Goal: Task Accomplishment & Management: Use online tool/utility

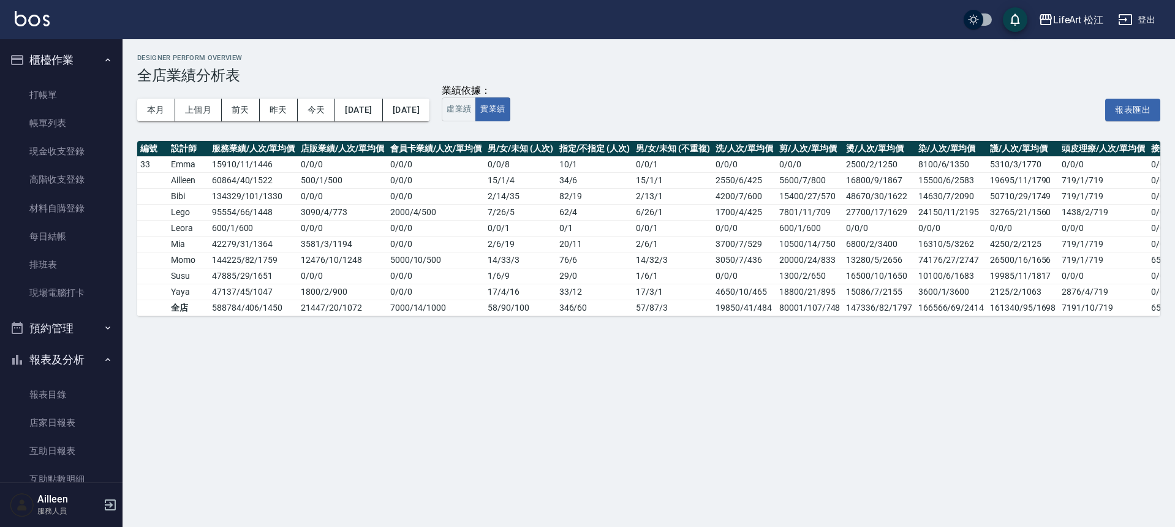
scroll to position [242, 0]
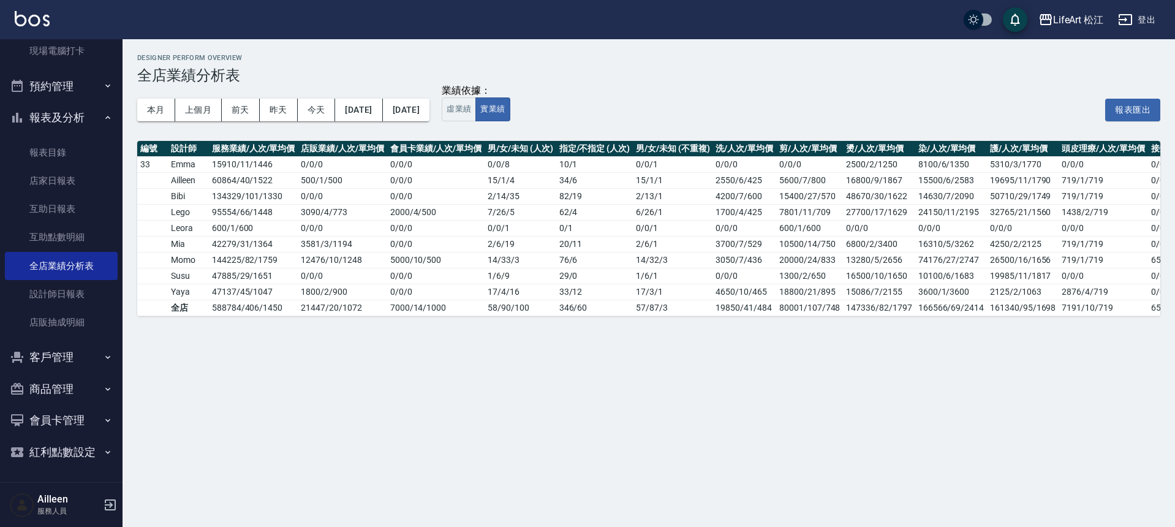
click at [73, 353] on button "客戶管理" at bounding box center [61, 357] width 113 height 32
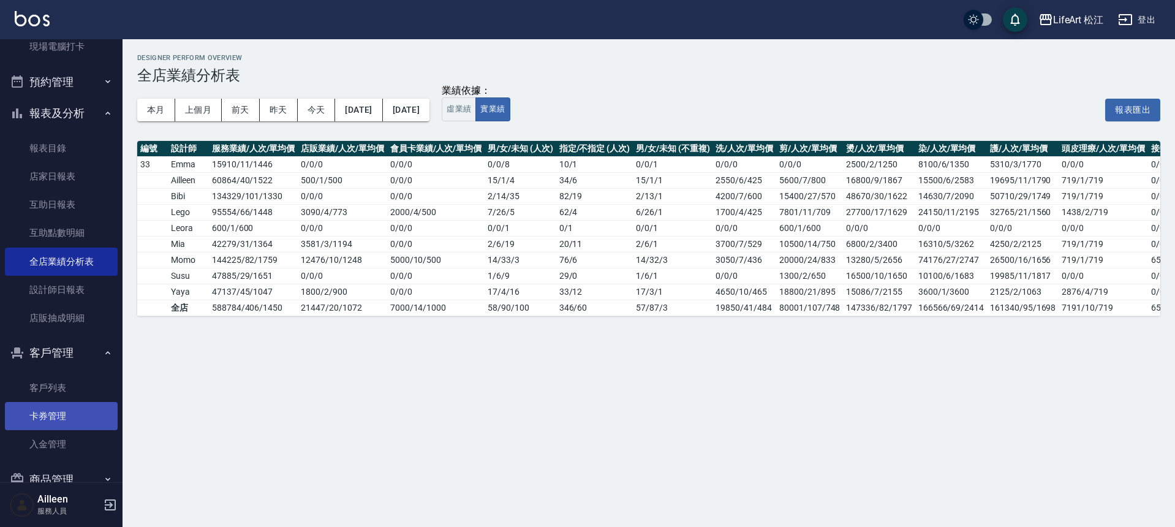
scroll to position [254, 0]
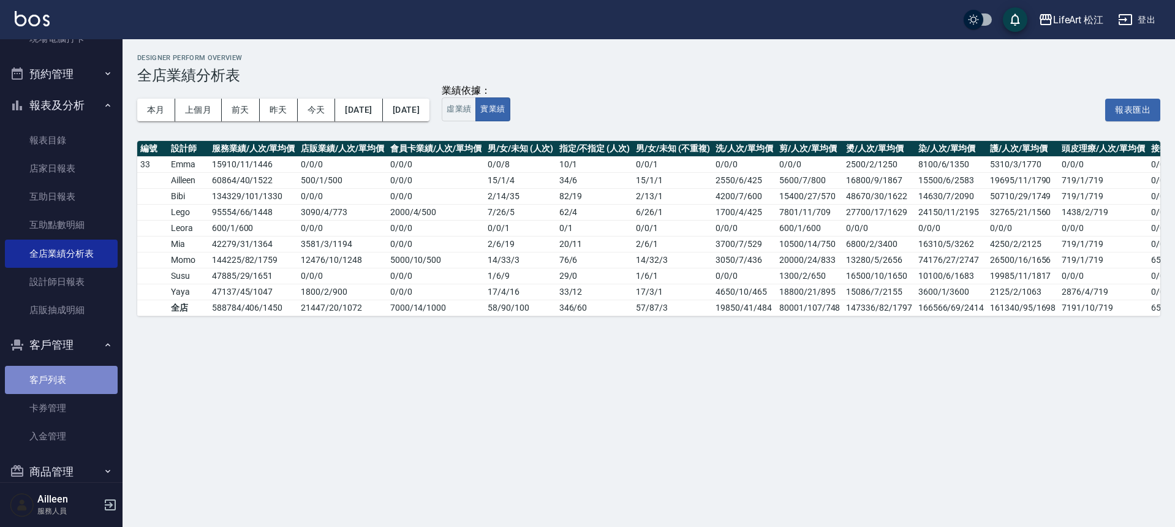
click at [67, 388] on link "客戶列表" at bounding box center [61, 380] width 113 height 28
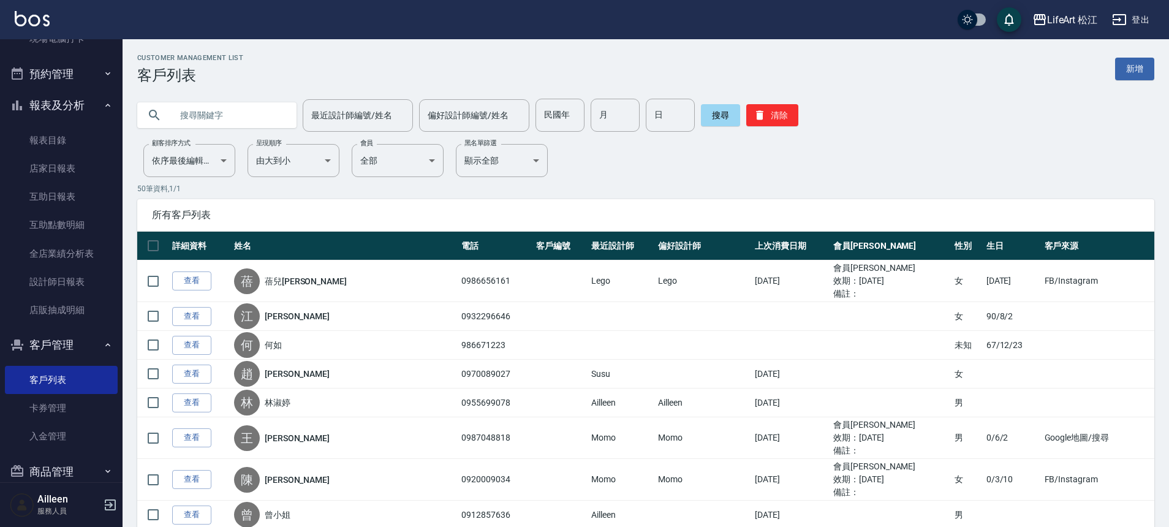
click at [229, 122] on input "text" at bounding box center [228, 115] width 115 height 33
type input "0978225790"
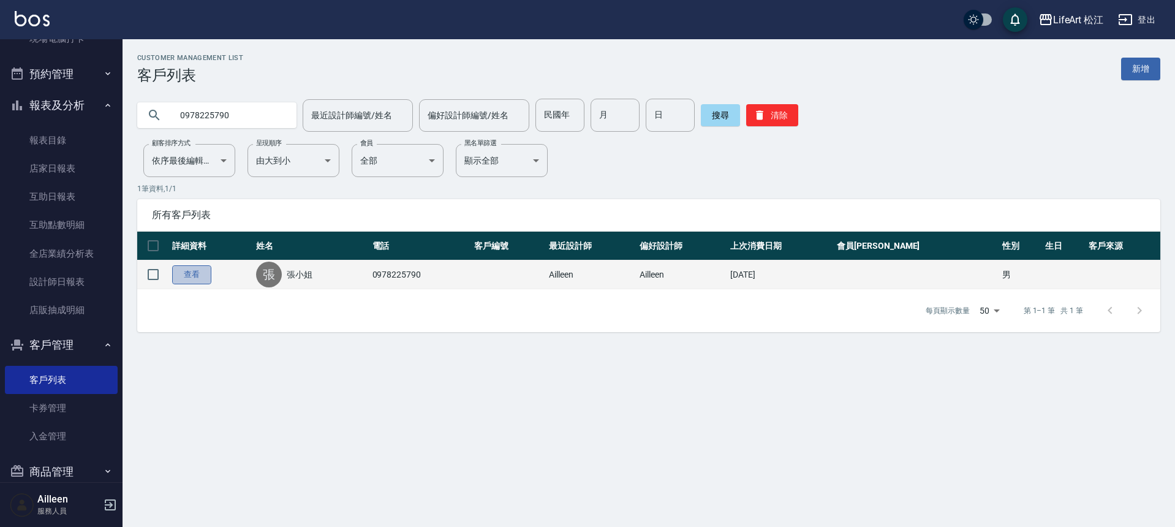
click at [195, 273] on link "查看" at bounding box center [191, 274] width 39 height 19
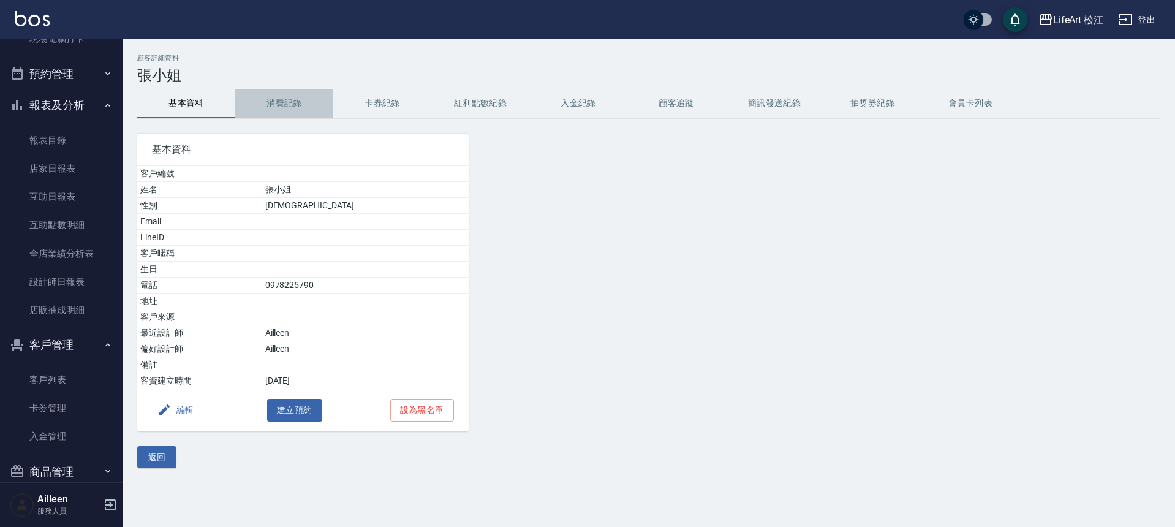
click at [267, 107] on button "消費記錄" at bounding box center [284, 103] width 98 height 29
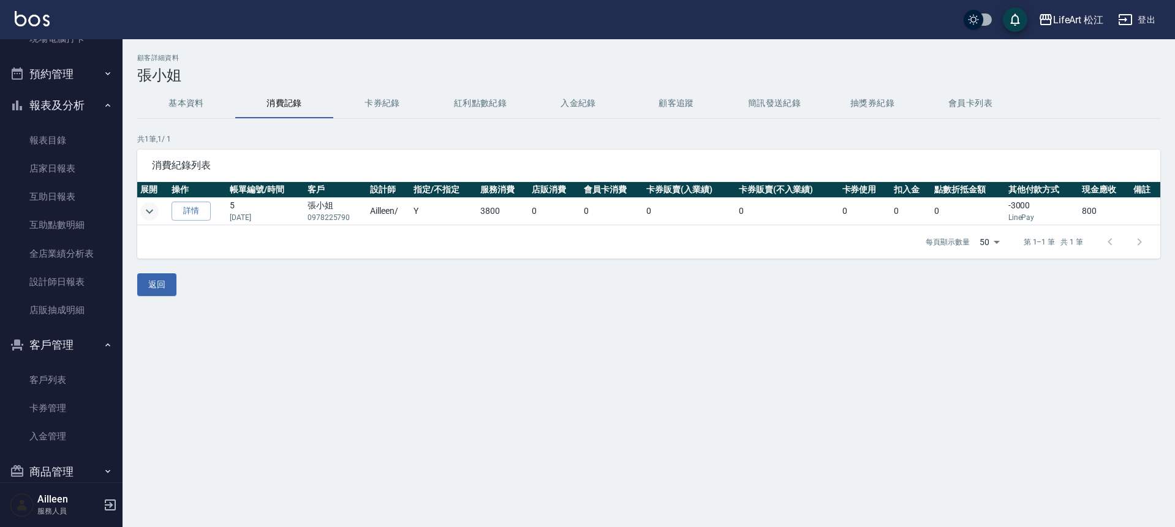
click at [152, 211] on icon "expand row" at bounding box center [149, 211] width 15 height 15
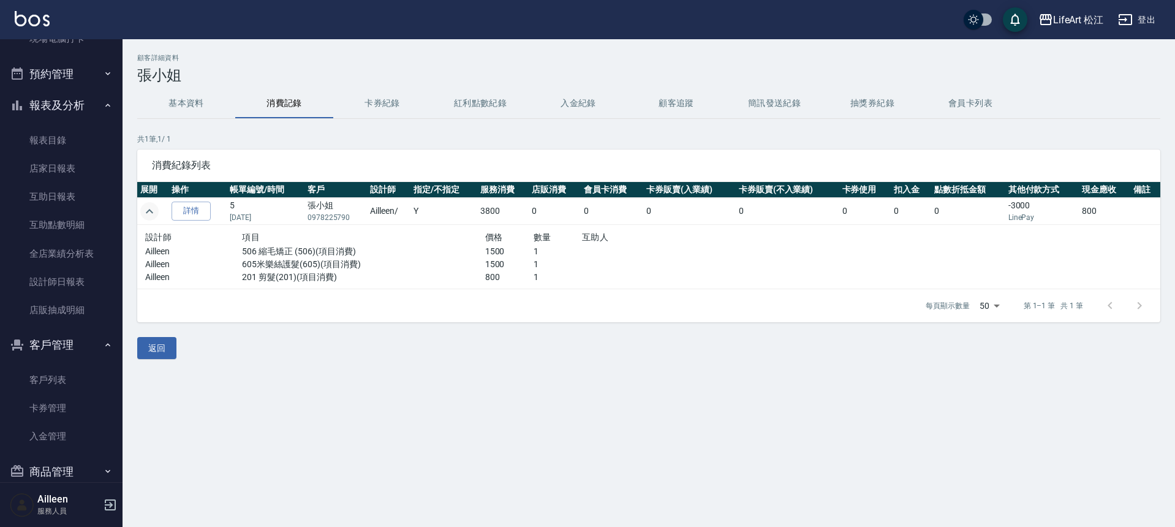
click at [161, 94] on button "基本資料" at bounding box center [186, 103] width 98 height 29
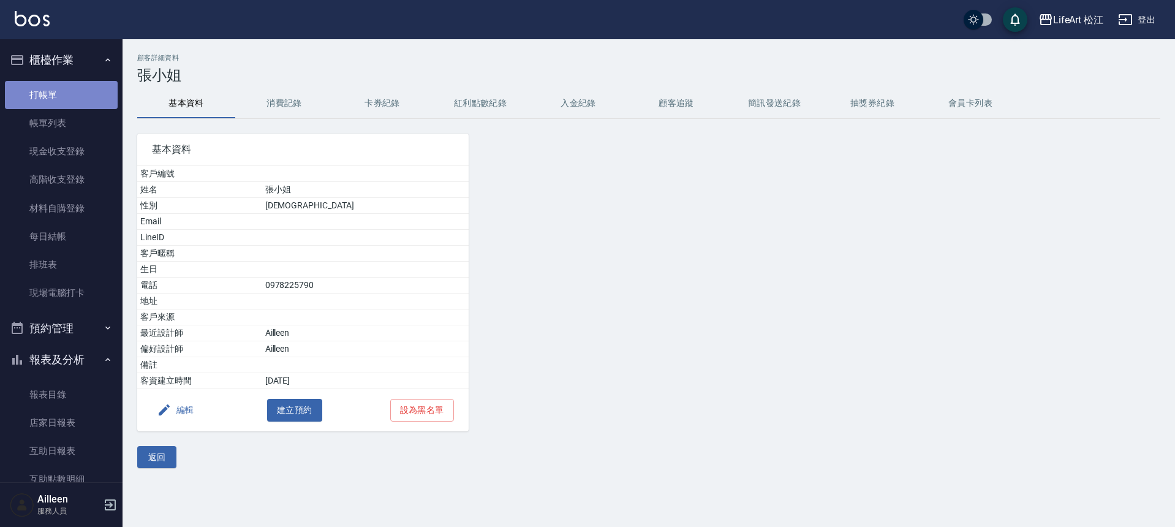
click at [62, 96] on link "打帳單" at bounding box center [61, 95] width 113 height 28
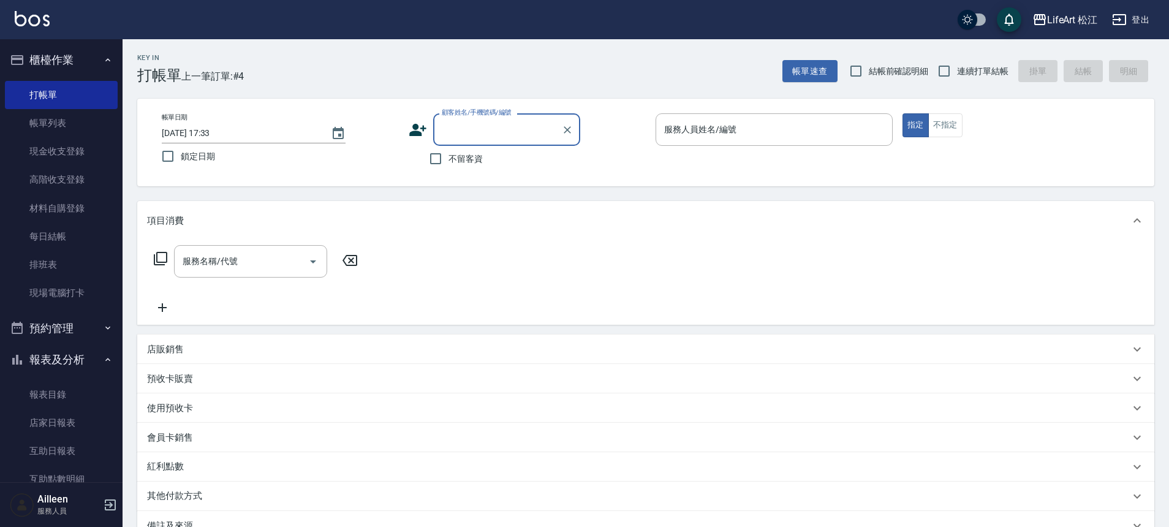
click at [413, 124] on icon at bounding box center [417, 130] width 17 height 12
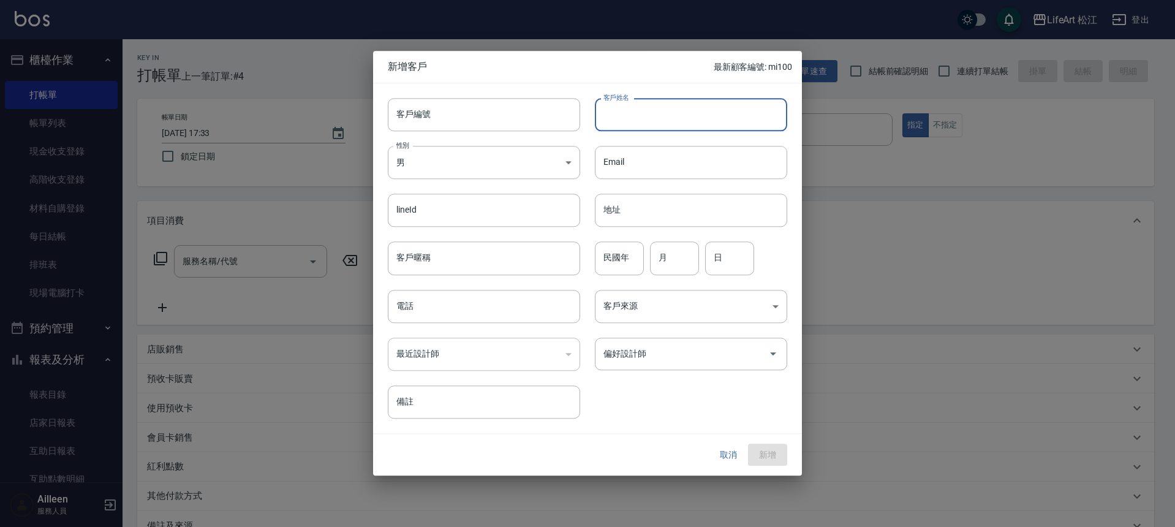
click at [635, 124] on input "客戶姓名" at bounding box center [691, 114] width 192 height 33
type input "x"
type input "[PERSON_NAME]"
click at [515, 301] on input "電話" at bounding box center [484, 306] width 192 height 33
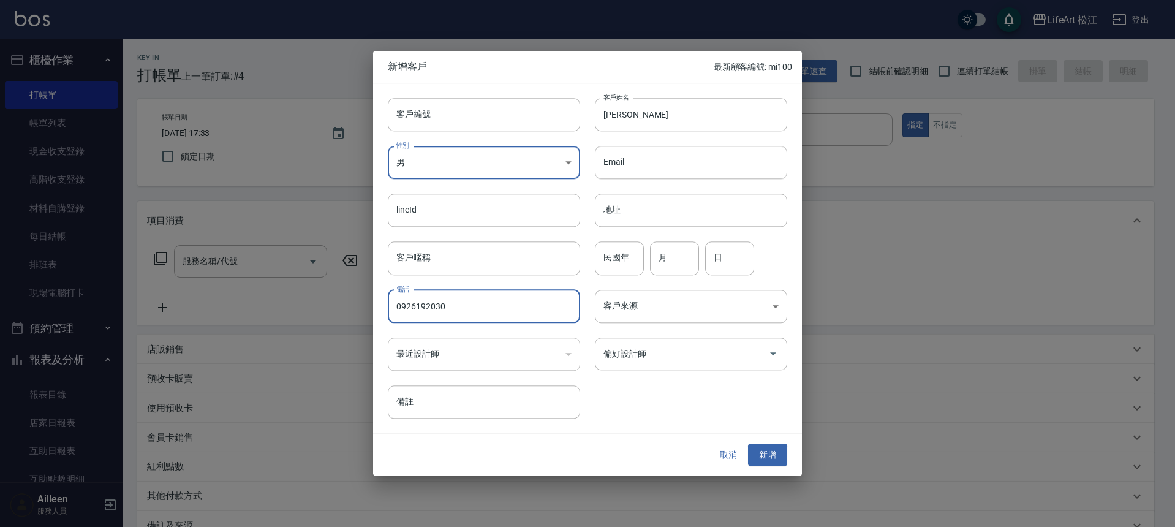
type input "0926192030"
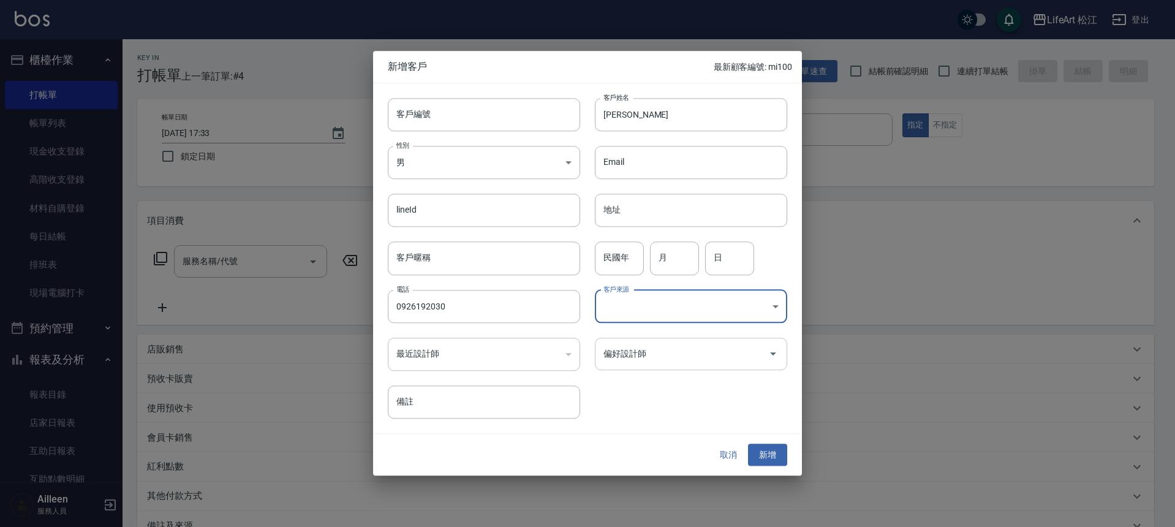
click at [700, 355] on input "偏好設計師" at bounding box center [681, 353] width 163 height 21
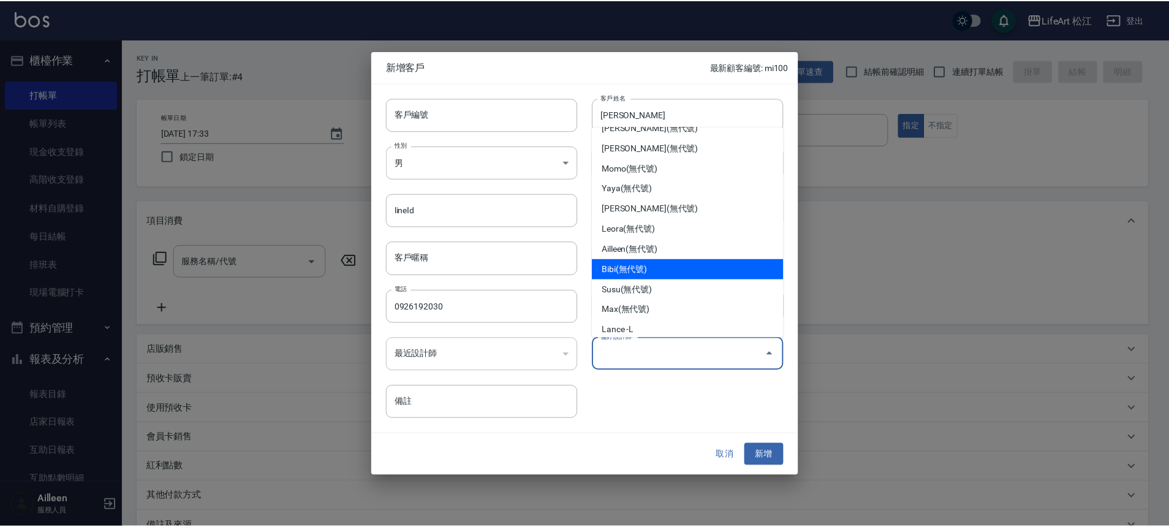
scroll to position [143, 0]
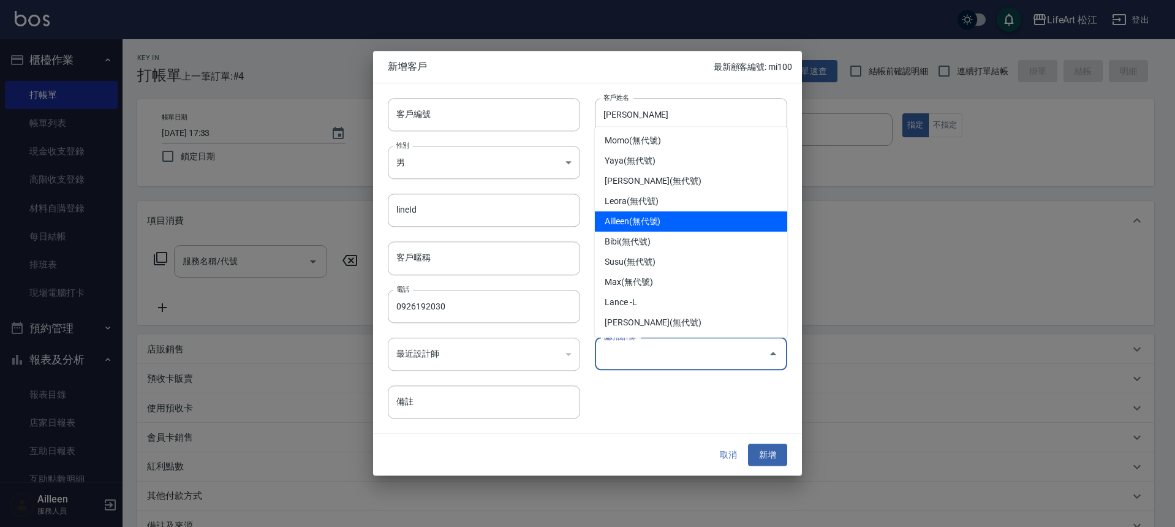
click at [647, 215] on li "Ailleen(無代號)" at bounding box center [691, 221] width 192 height 20
type input "Ailleen"
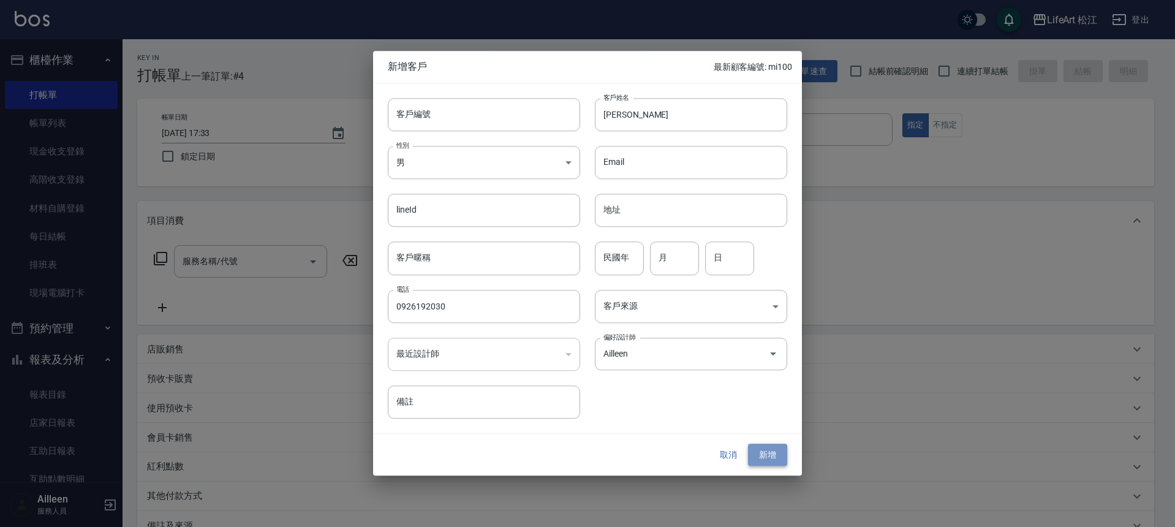
click at [770, 462] on button "新增" at bounding box center [767, 454] width 39 height 23
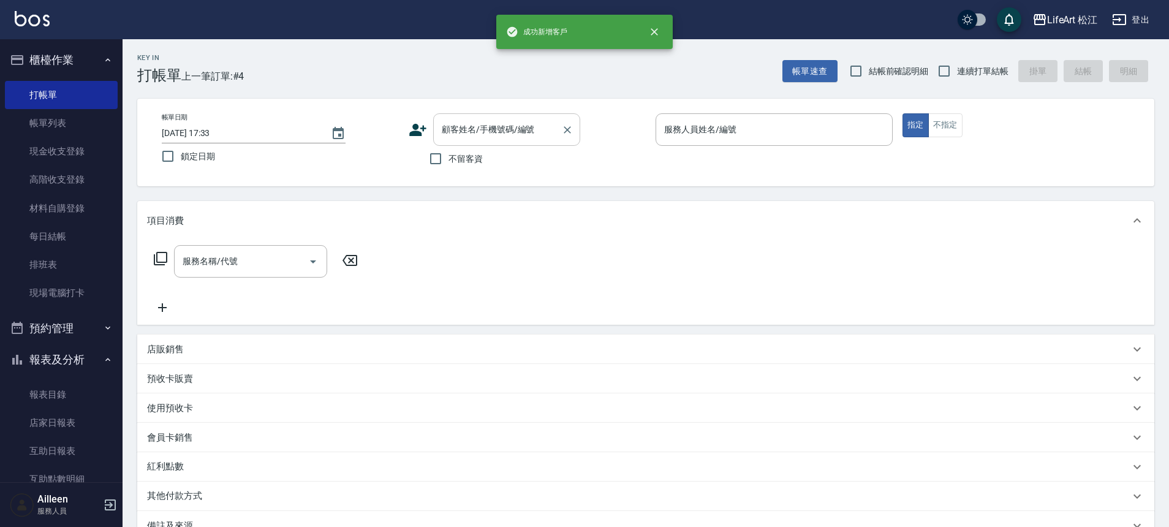
click at [510, 143] on div "顧客姓名/手機號碼/編號" at bounding box center [506, 129] width 147 height 32
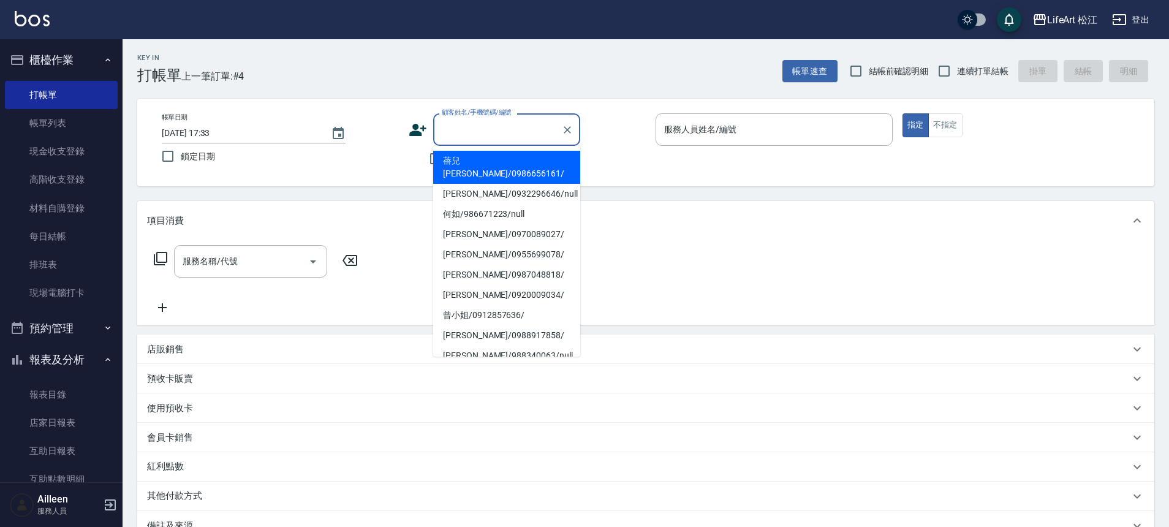
click at [512, 122] on input "顧客姓名/手機號碼/編號" at bounding box center [498, 129] width 118 height 21
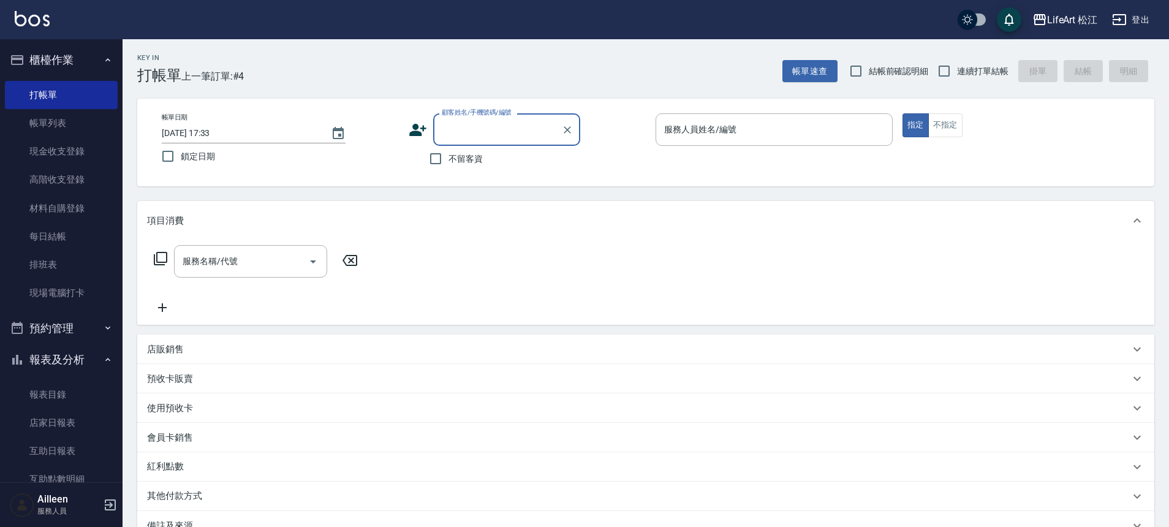
click at [511, 122] on input "顧客姓名/手機號碼/編號" at bounding box center [498, 129] width 118 height 21
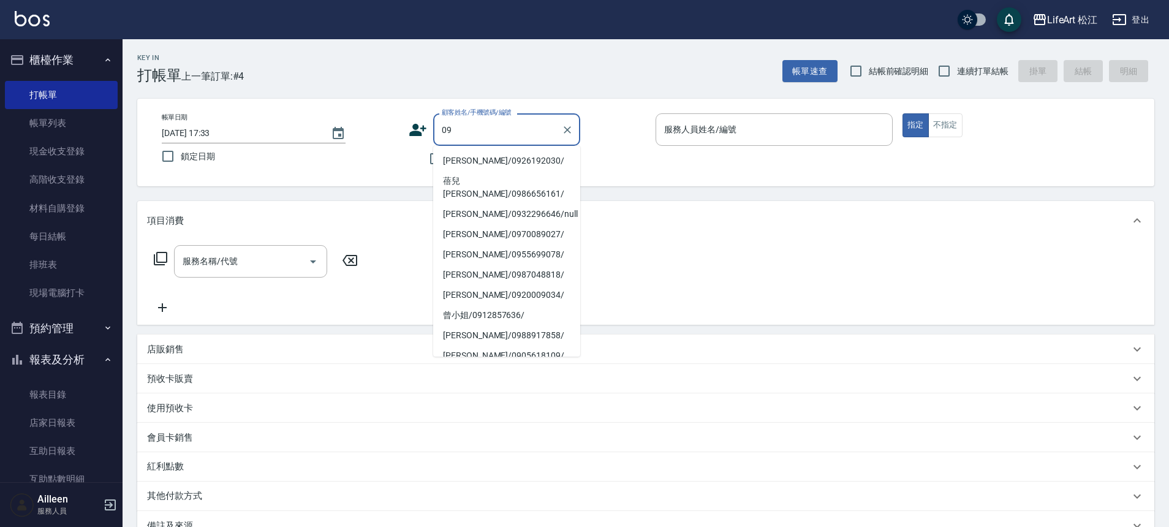
click at [532, 167] on li "[PERSON_NAME]/0926192030/" at bounding box center [506, 161] width 147 height 20
type input "[PERSON_NAME]/0926192030/"
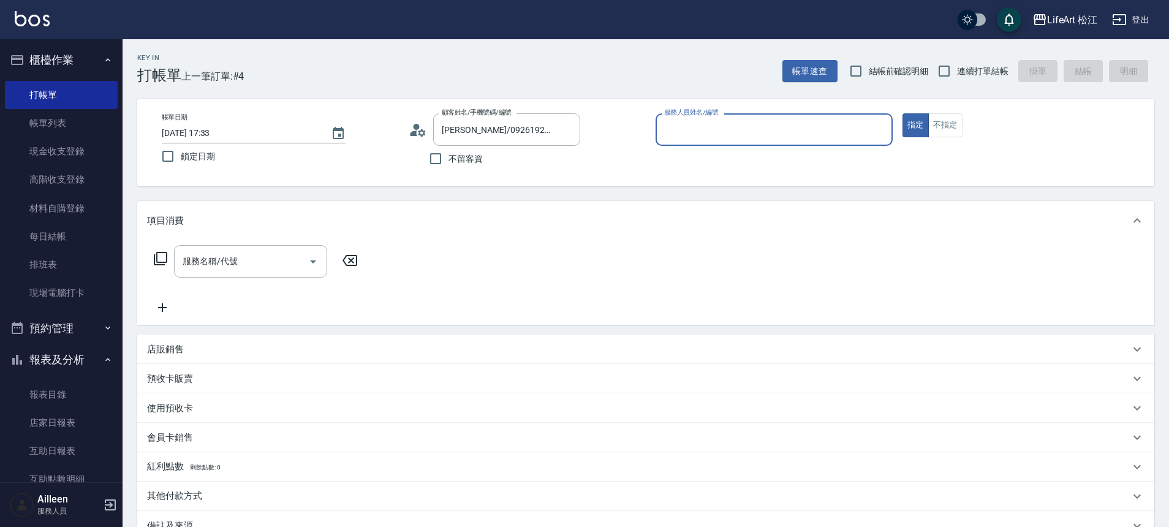
type input "Ailleen(無代號)"
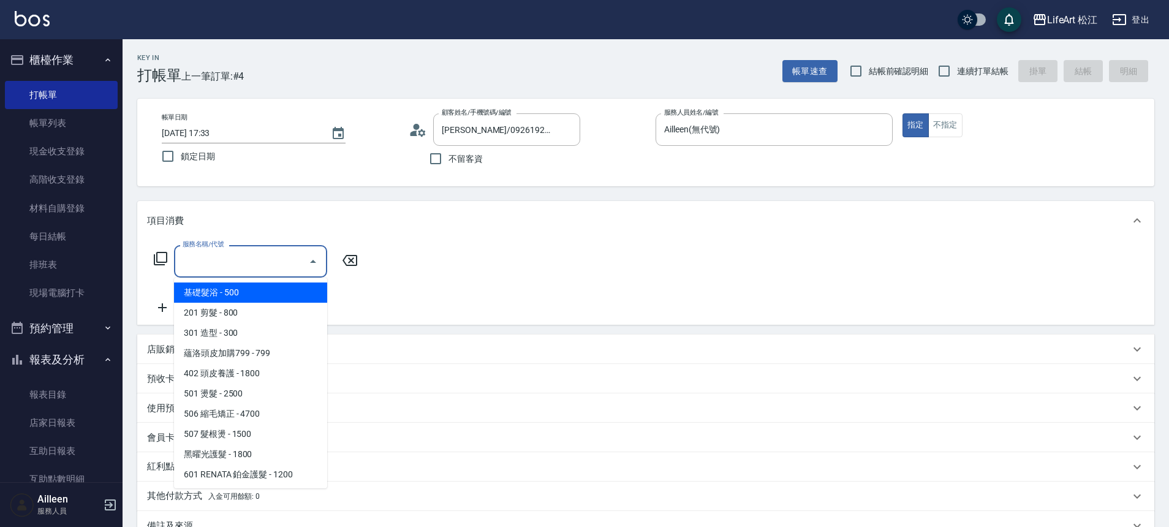
click at [230, 262] on input "服務名稱/代號" at bounding box center [241, 260] width 124 height 21
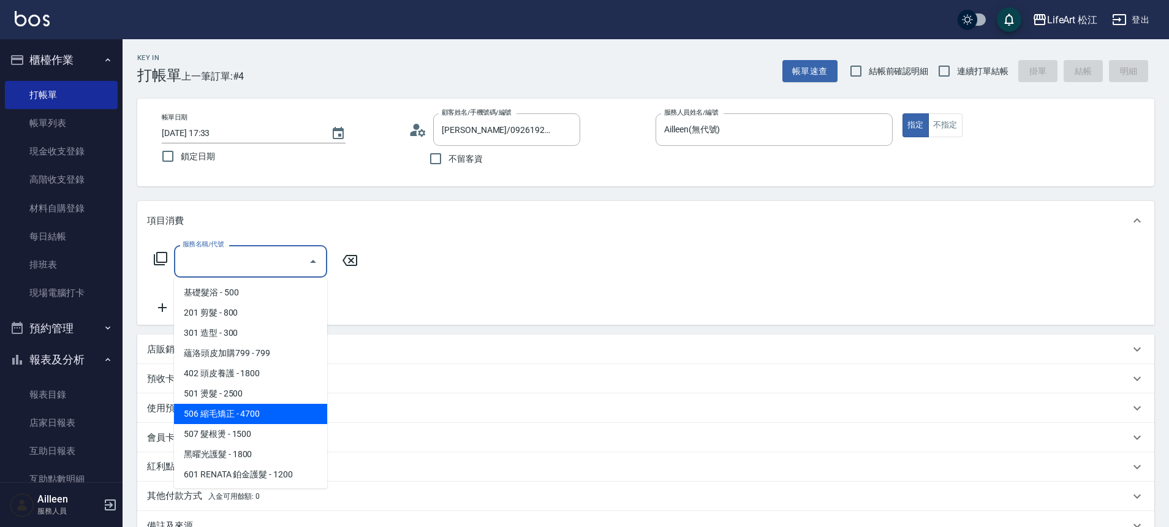
click at [247, 414] on span "506 縮毛矯正 - 4700" at bounding box center [250, 414] width 153 height 20
type input "506 縮毛矯正 (506)"
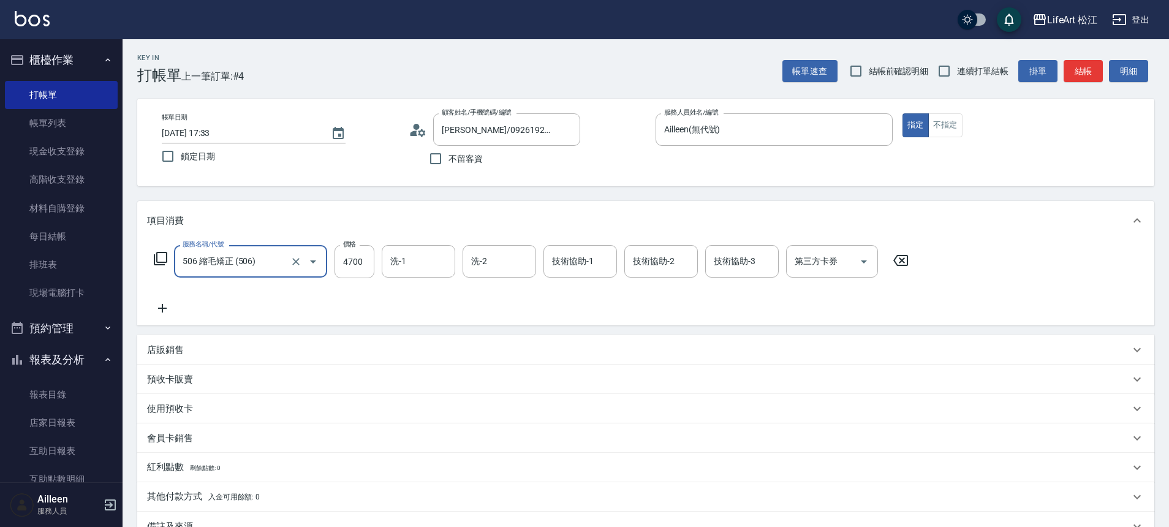
click at [164, 308] on icon at bounding box center [162, 308] width 9 height 9
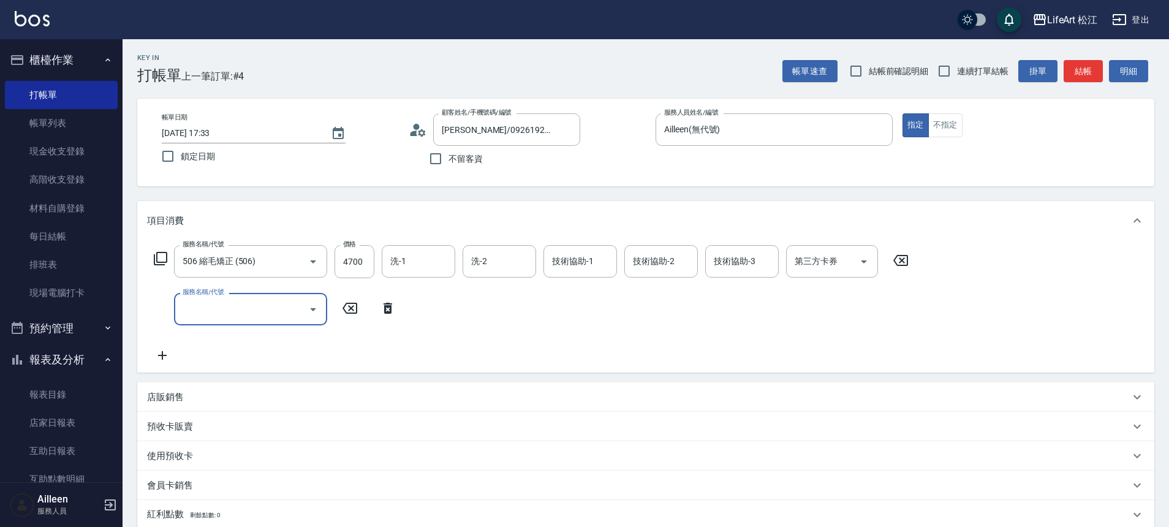
click at [271, 307] on input "服務名稱/代號" at bounding box center [241, 308] width 124 height 21
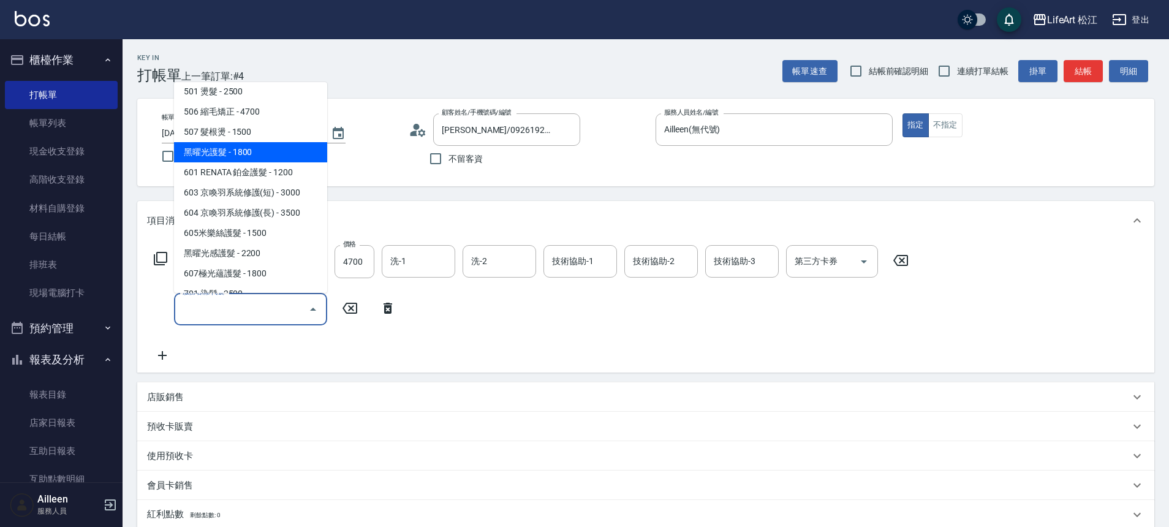
scroll to position [163, 0]
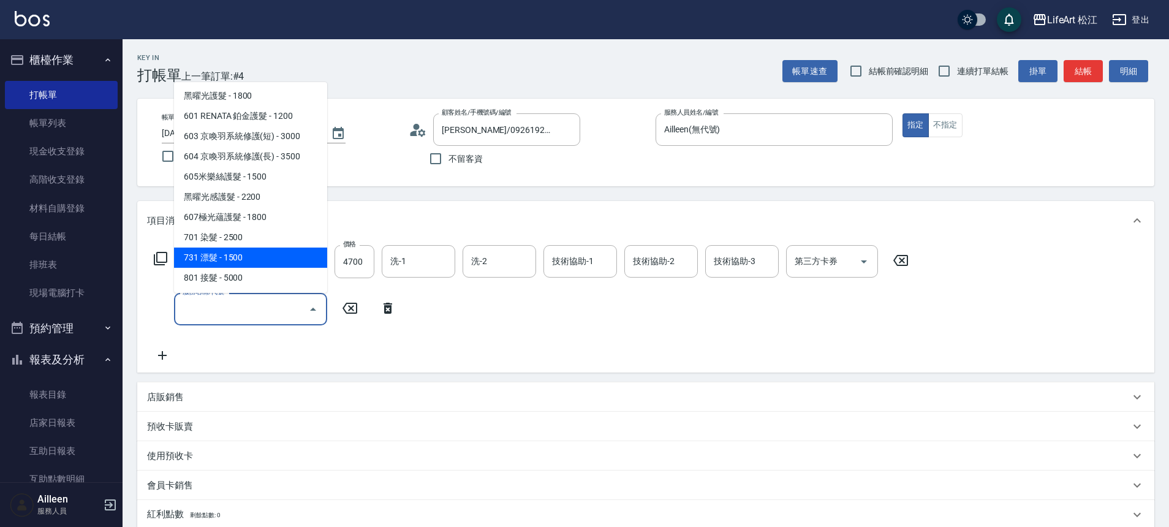
click at [237, 251] on span "731 漂髮 - 1500" at bounding box center [250, 257] width 153 height 20
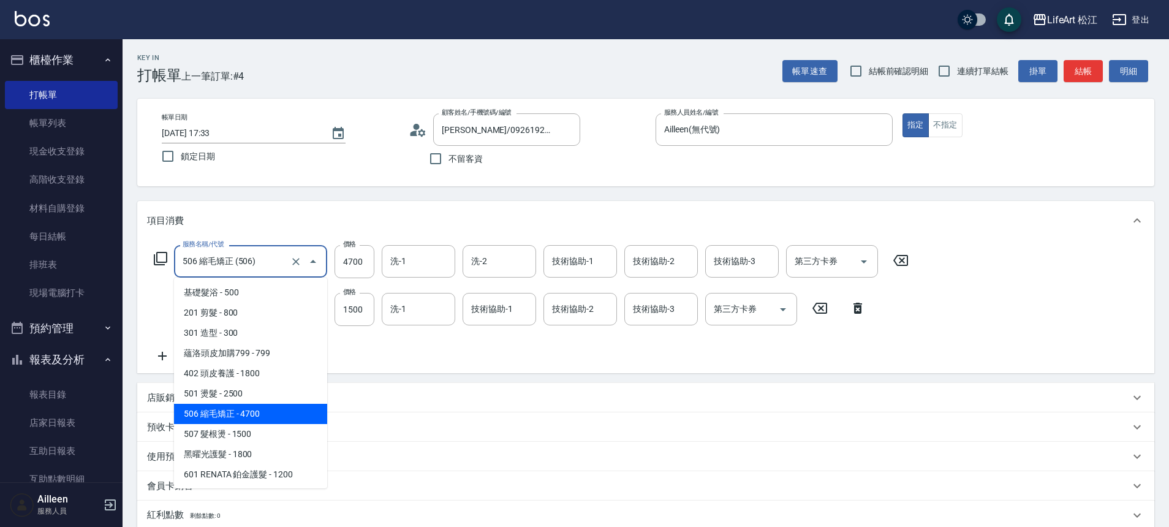
click at [239, 247] on div "506 縮毛矯正 (506) 服務名稱/代號" at bounding box center [250, 261] width 153 height 32
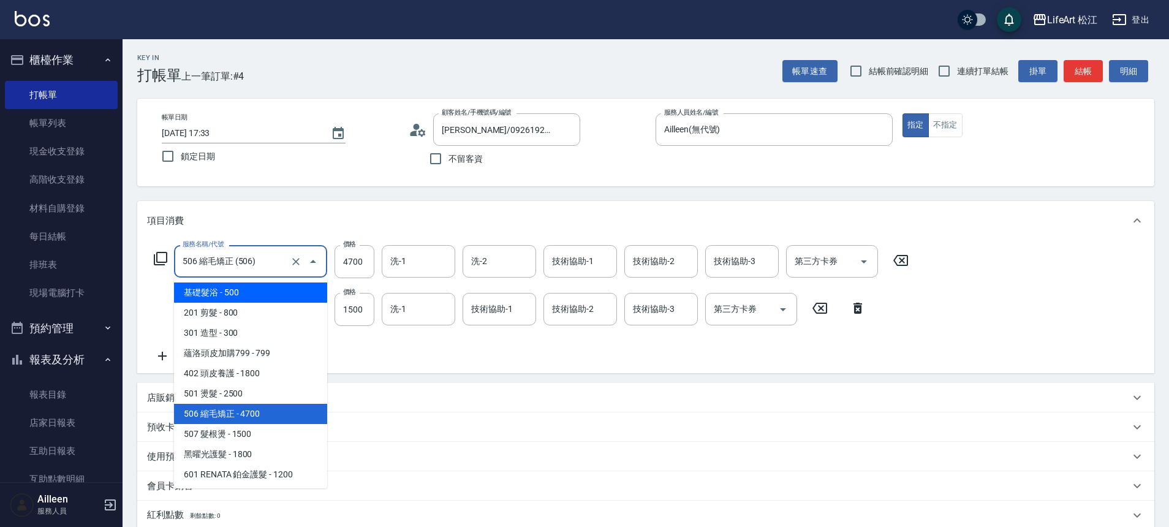
click at [279, 237] on div "項目消費" at bounding box center [645, 220] width 1017 height 39
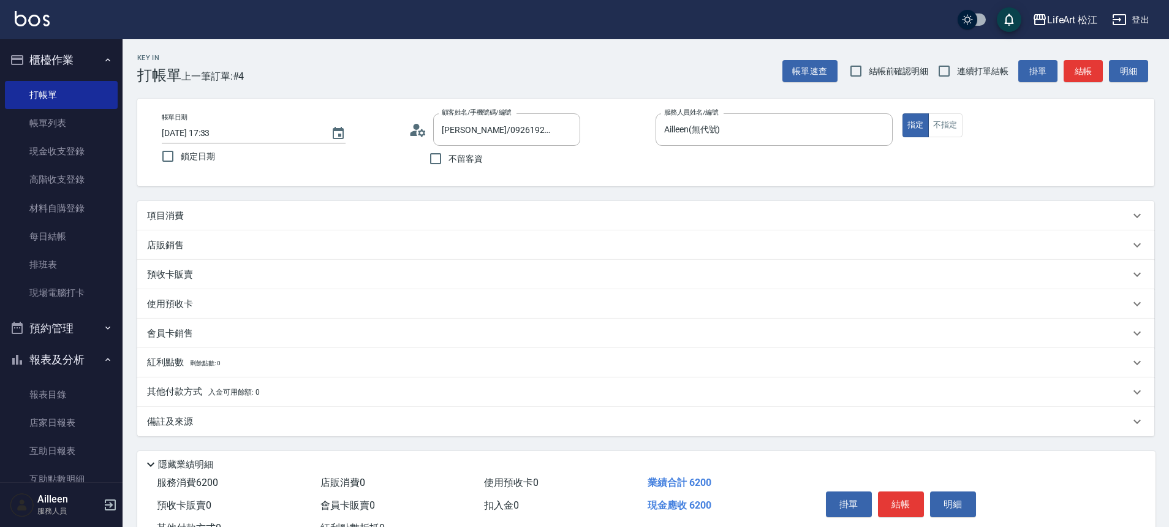
click at [271, 214] on div "項目消費" at bounding box center [638, 215] width 982 height 13
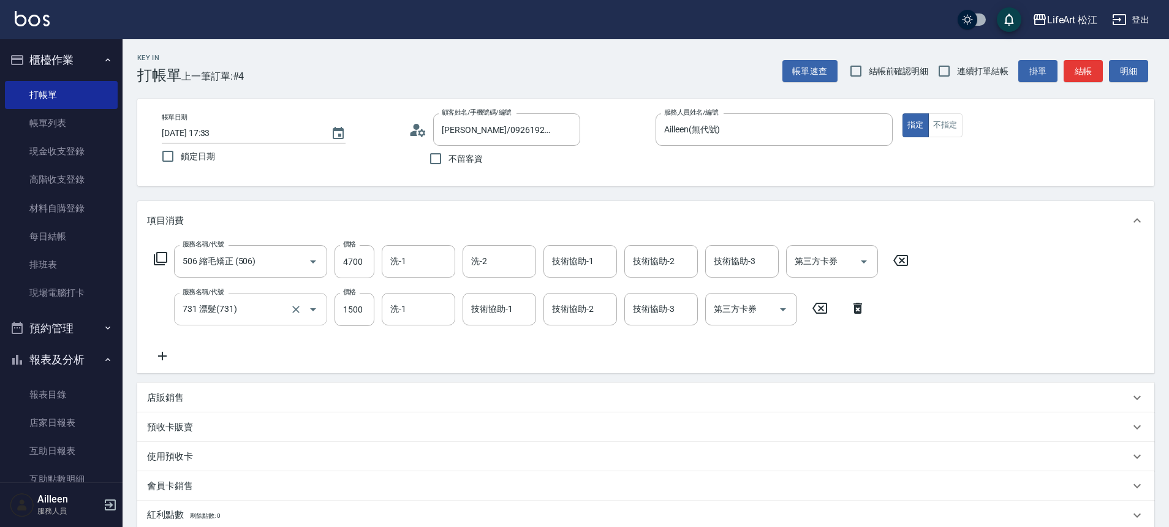
click at [275, 307] on input "731 漂髮(731)" at bounding box center [233, 308] width 108 height 21
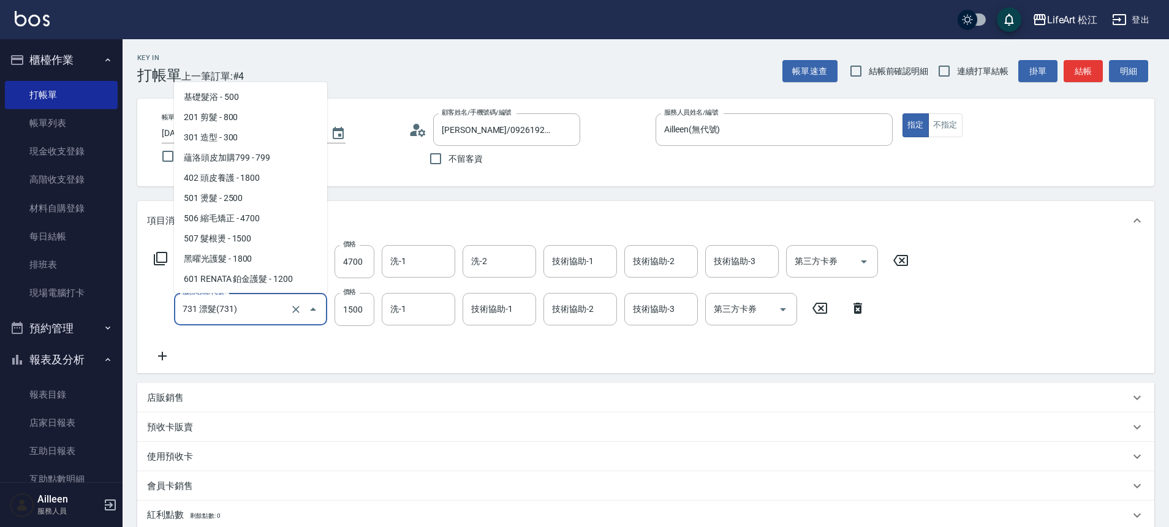
scroll to position [138, 0]
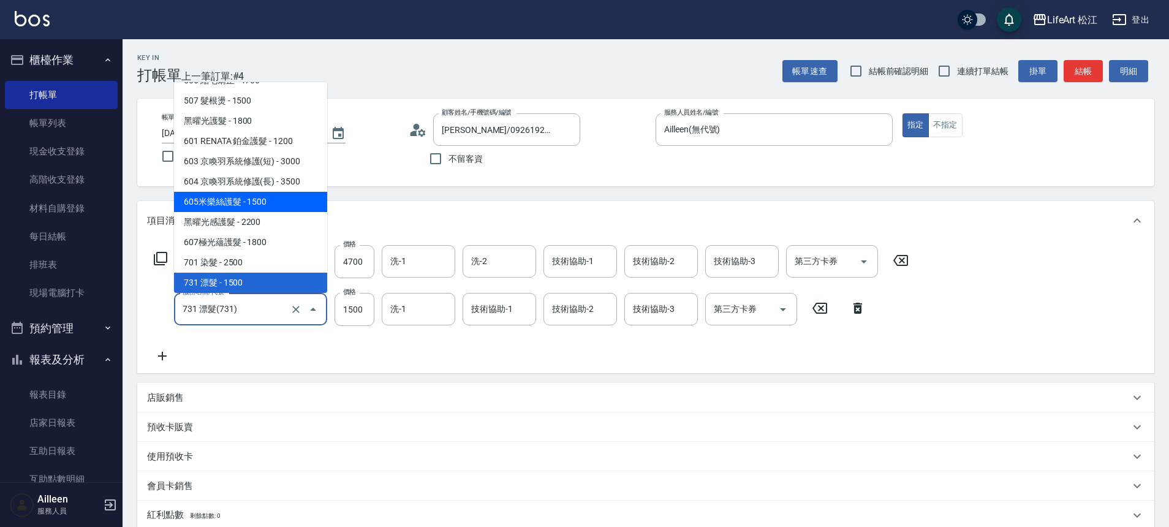
click at [266, 205] on span "605米樂絲護髮 - 1500" at bounding box center [250, 202] width 153 height 20
type input "605米樂絲護髮(605)"
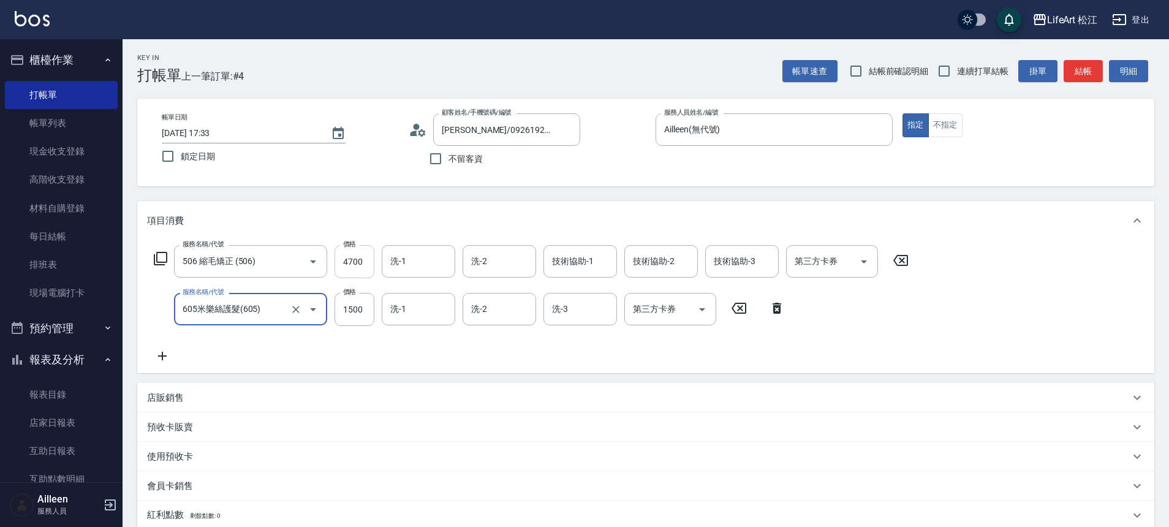
click at [361, 271] on input "4700" at bounding box center [354, 261] width 40 height 33
click at [360, 269] on input "4700" at bounding box center [354, 261] width 40 height 33
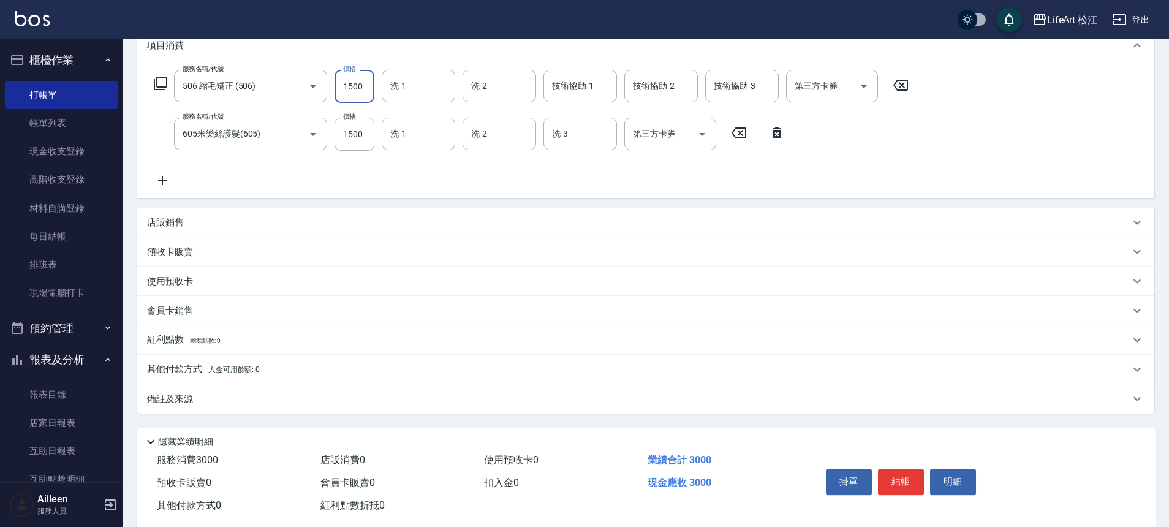
scroll to position [200, 0]
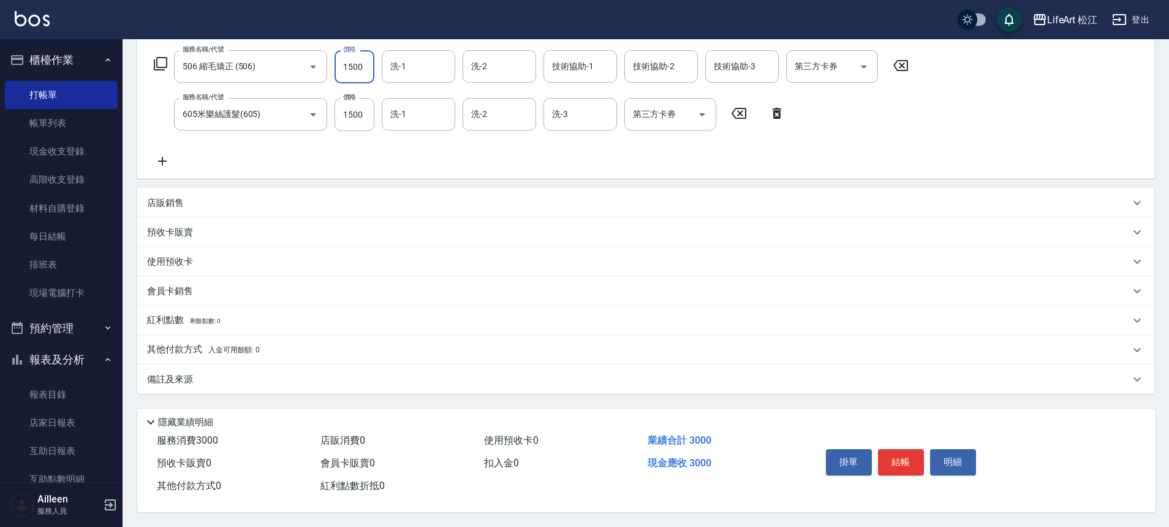
type input "1500"
click at [259, 366] on div "備註及來源" at bounding box center [645, 378] width 1017 height 29
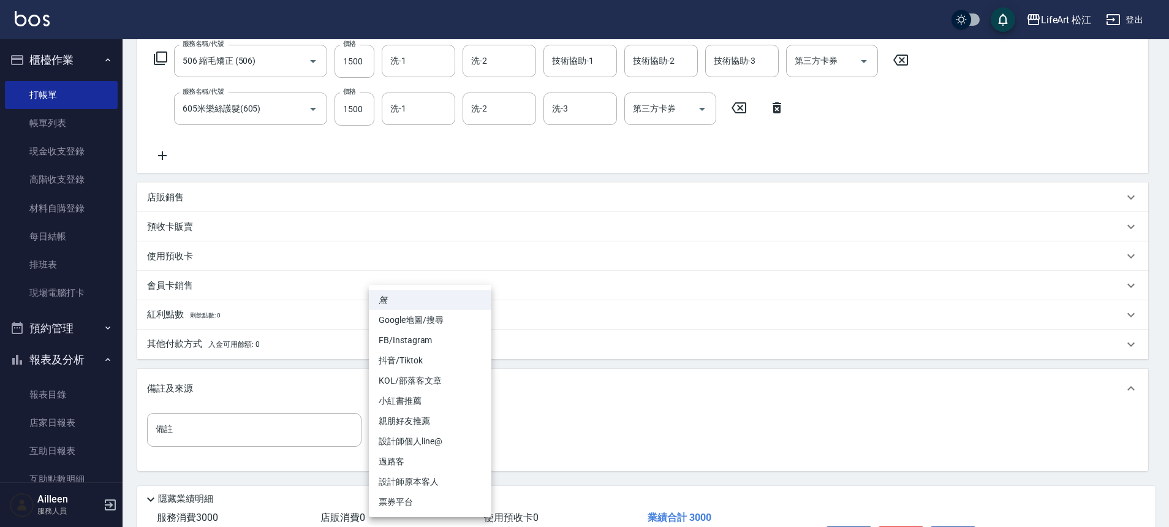
click at [418, 436] on body "LifeArt 松江 登出 櫃檯作業 打帳單 帳單列表 現金收支登錄 高階收支登錄 材料自購登錄 每日結帳 排班表 現場電腦打卡 預約管理 預約管理 單日預約…" at bounding box center [584, 202] width 1169 height 804
click at [424, 348] on li "FB/Instagram" at bounding box center [430, 340] width 122 height 20
type input "FB/Instagram"
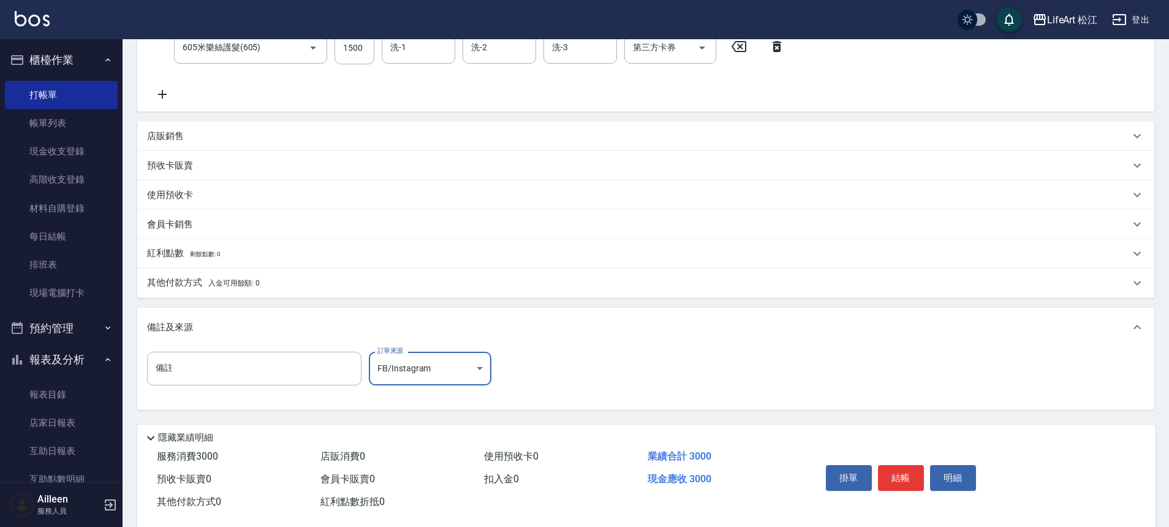
scroll to position [283, 0]
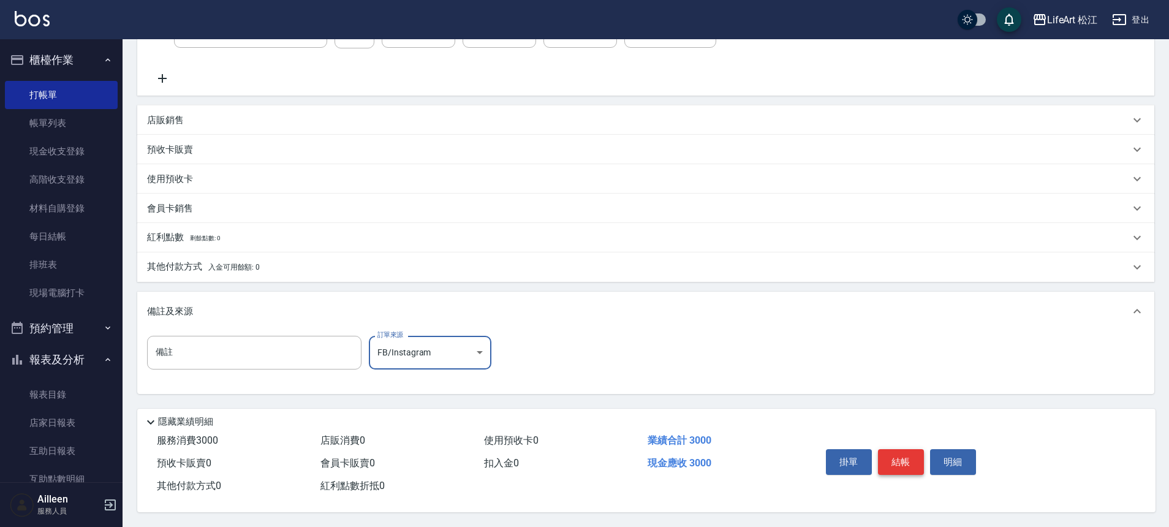
click at [903, 463] on button "結帳" at bounding box center [901, 462] width 46 height 26
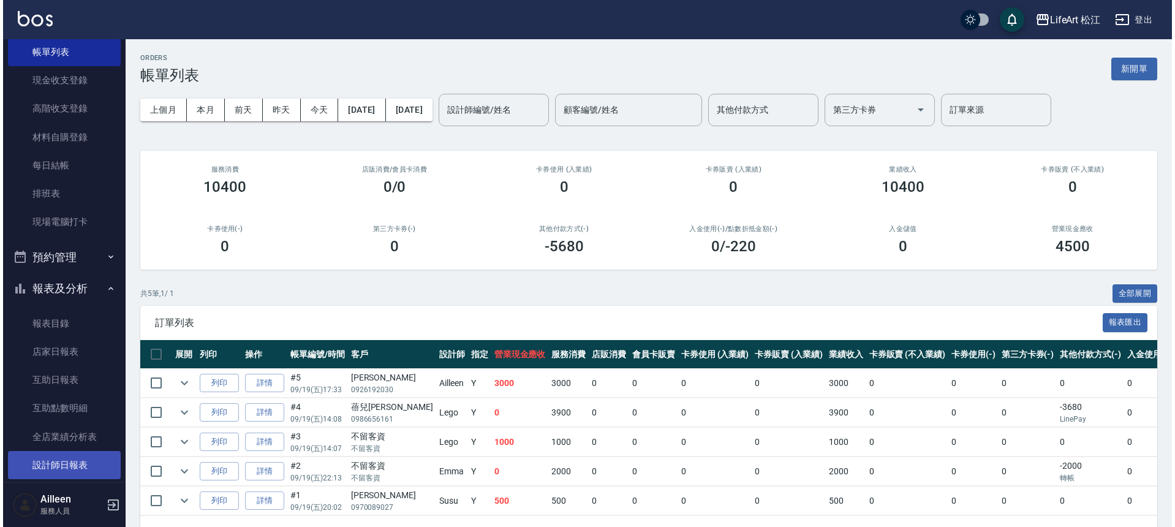
scroll to position [118, 0]
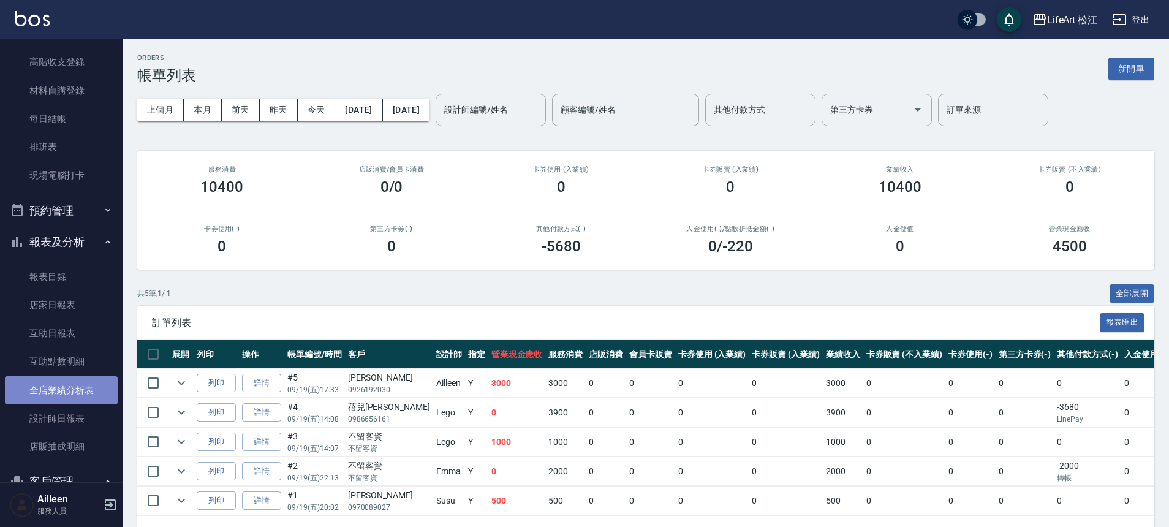
click at [73, 390] on link "全店業績分析表" at bounding box center [61, 390] width 113 height 28
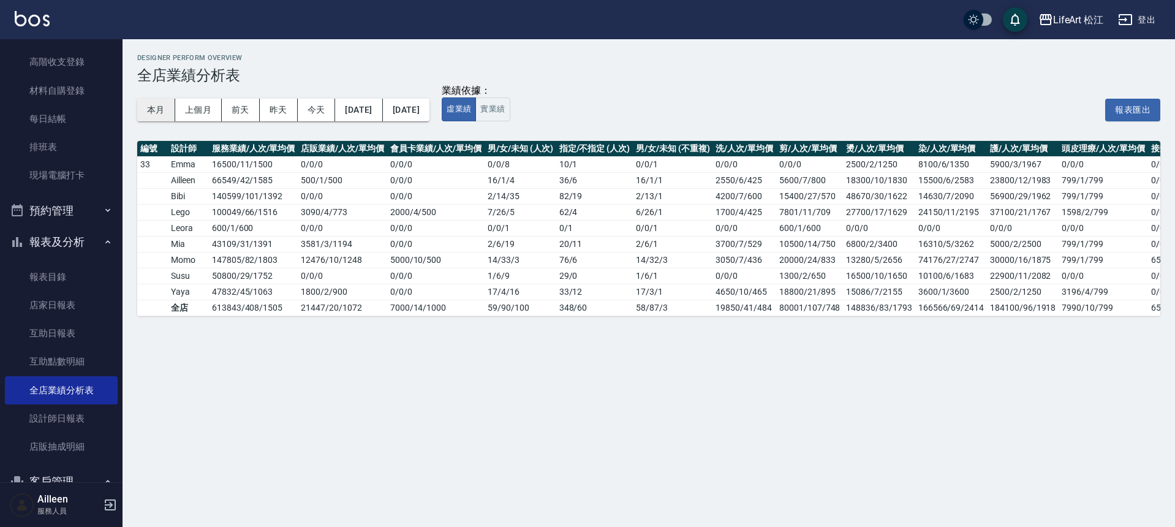
click at [165, 115] on button "本月" at bounding box center [156, 110] width 38 height 23
